Goal: Task Accomplishment & Management: Use online tool/utility

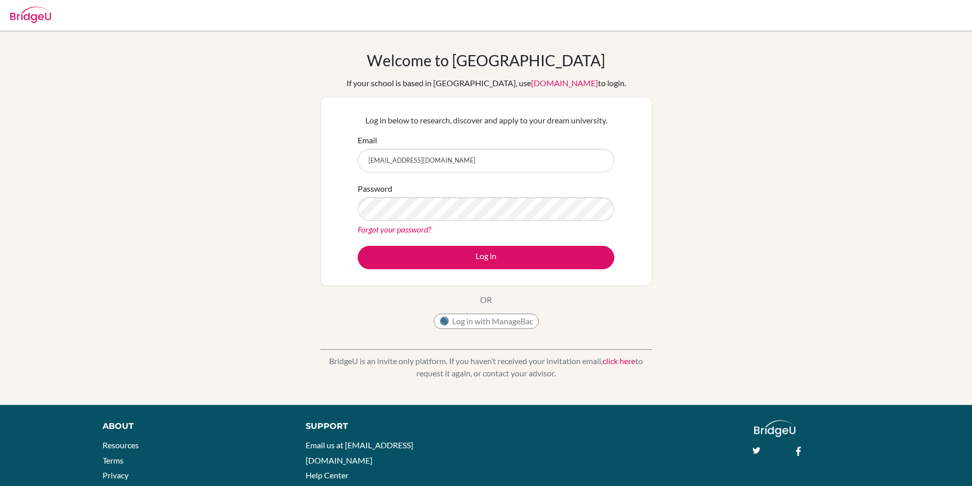
click at [358, 246] on button "Log in" at bounding box center [486, 257] width 257 height 23
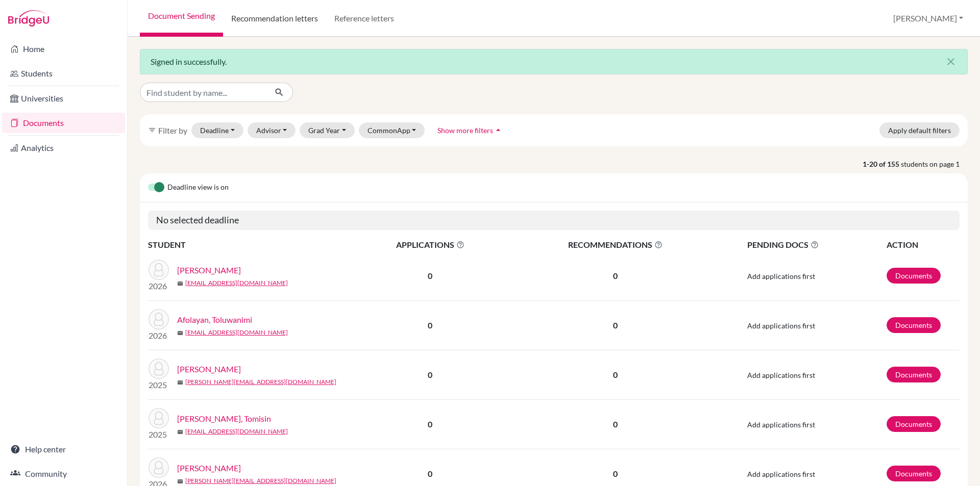
click at [256, 24] on link "Recommendation letters" at bounding box center [274, 18] width 103 height 37
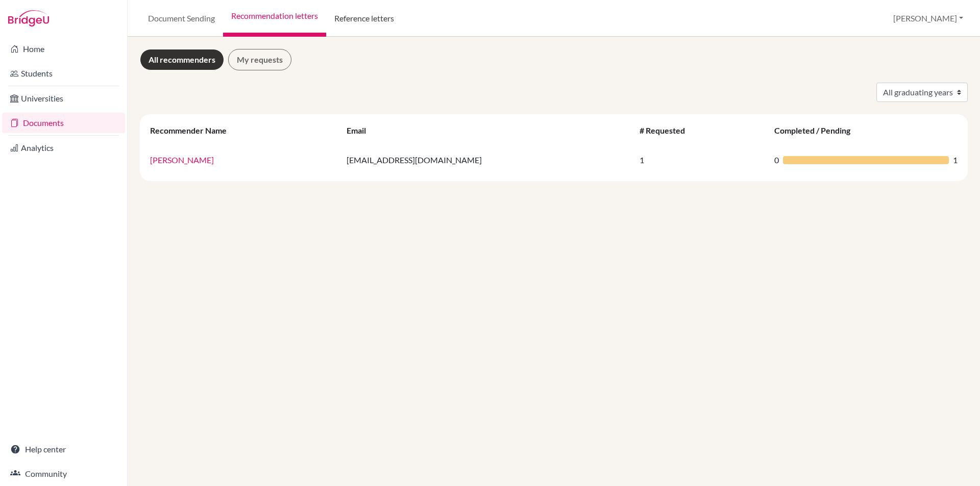
click at [371, 17] on link "Reference letters" at bounding box center [364, 18] width 76 height 37
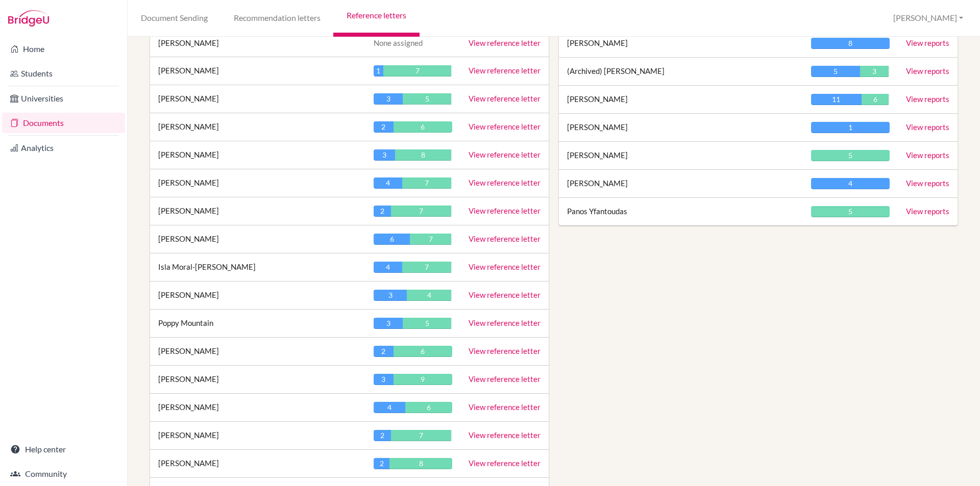
scroll to position [2908, 0]
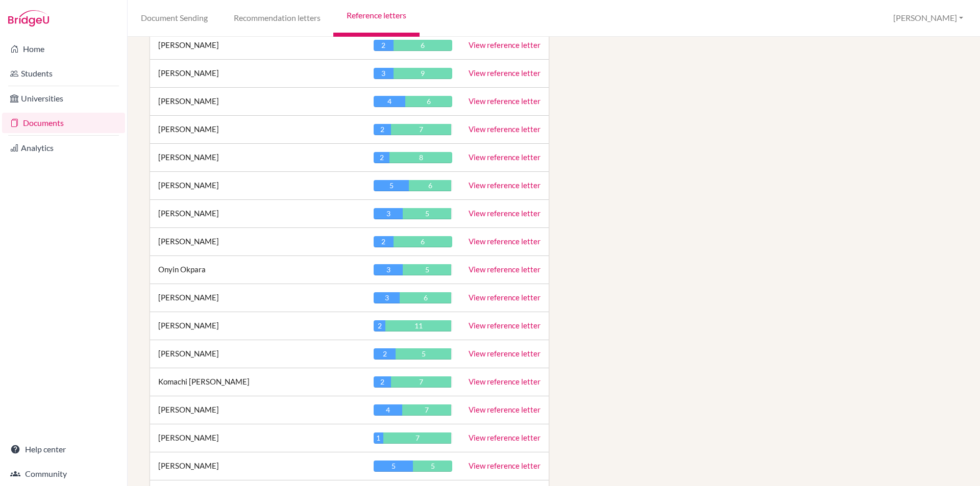
click at [520, 103] on link "View reference letter" at bounding box center [504, 100] width 72 height 9
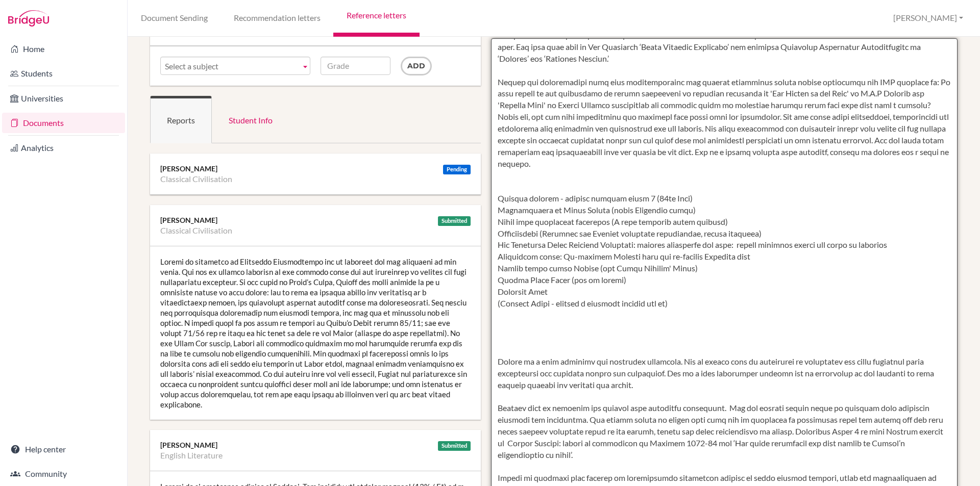
scroll to position [153, 0]
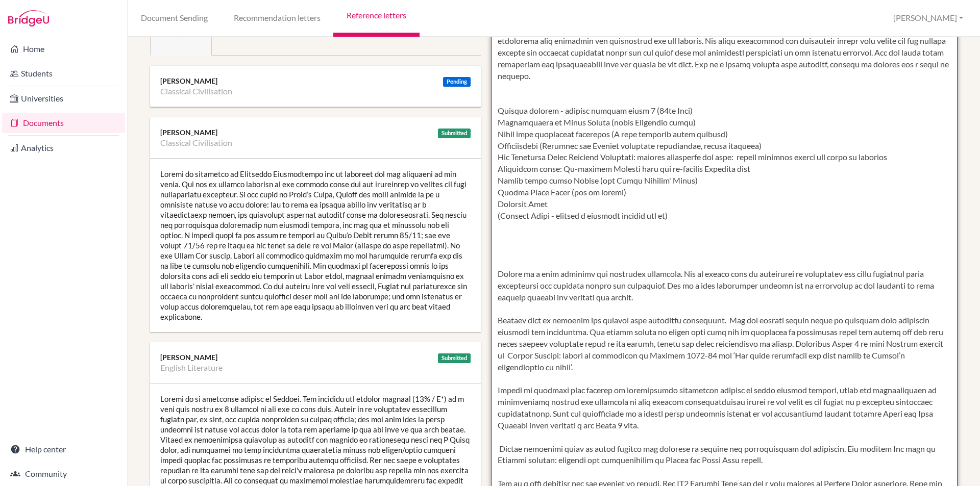
drag, startPoint x: 495, startPoint y: 116, endPoint x: 553, endPoint y: 263, distance: 157.4
click at [553, 263] on textarea at bounding box center [724, 246] width 467 height 590
